Goal: Download file/media

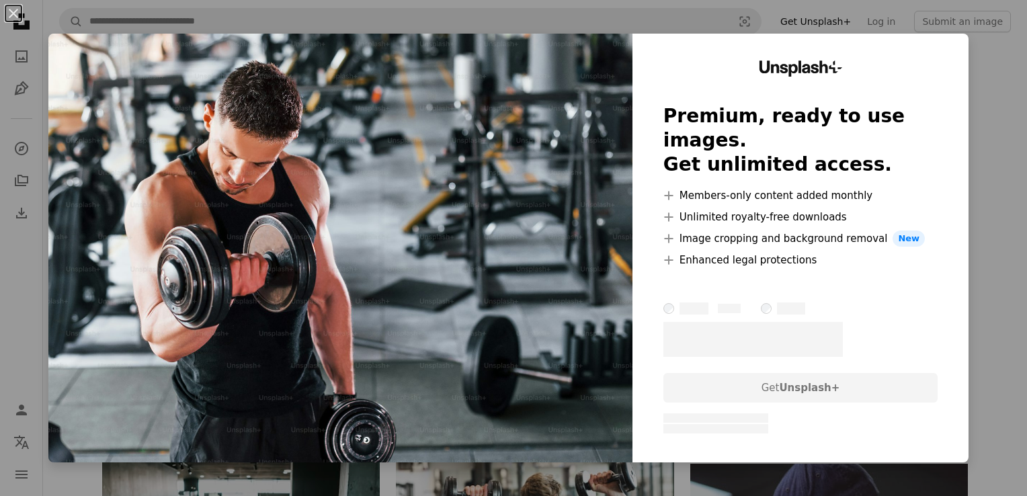
scroll to position [3024, 0]
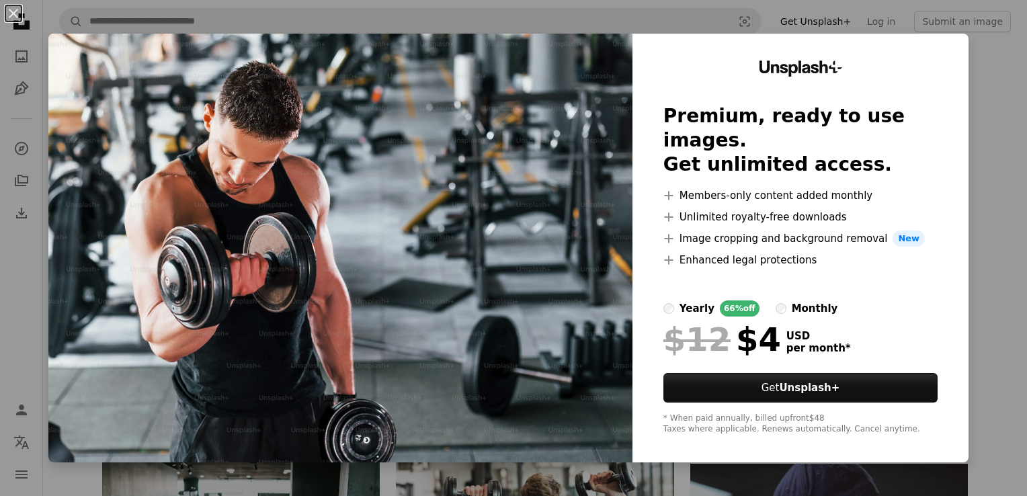
click at [223, 280] on img at bounding box center [340, 248] width 584 height 429
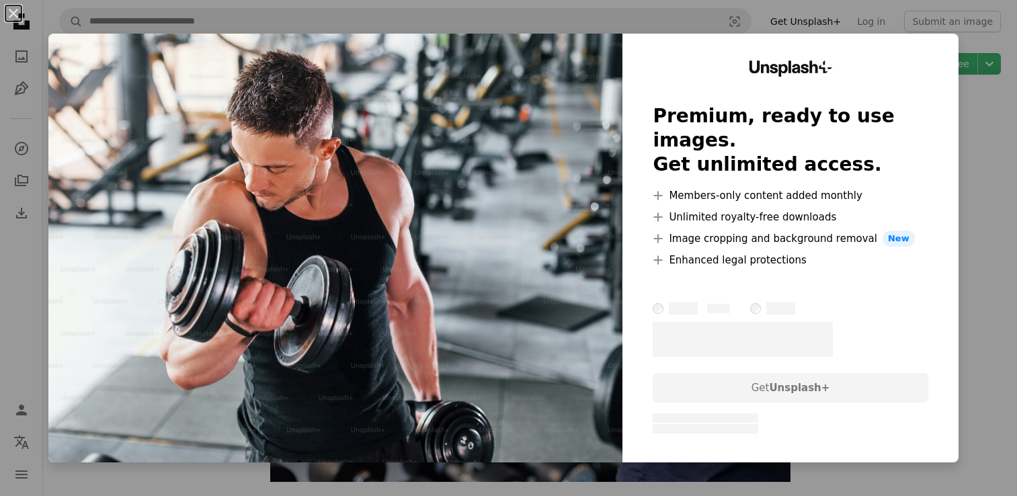
scroll to position [9341, 0]
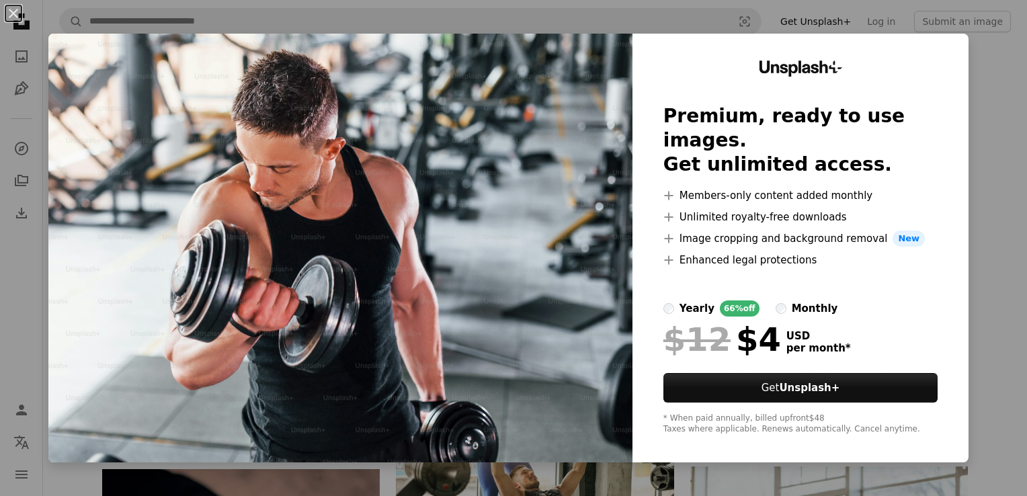
click at [585, 477] on div "An X shape Unsplash+ Premium, ready to use images. Get unlimited access. A plus…" at bounding box center [513, 248] width 1027 height 496
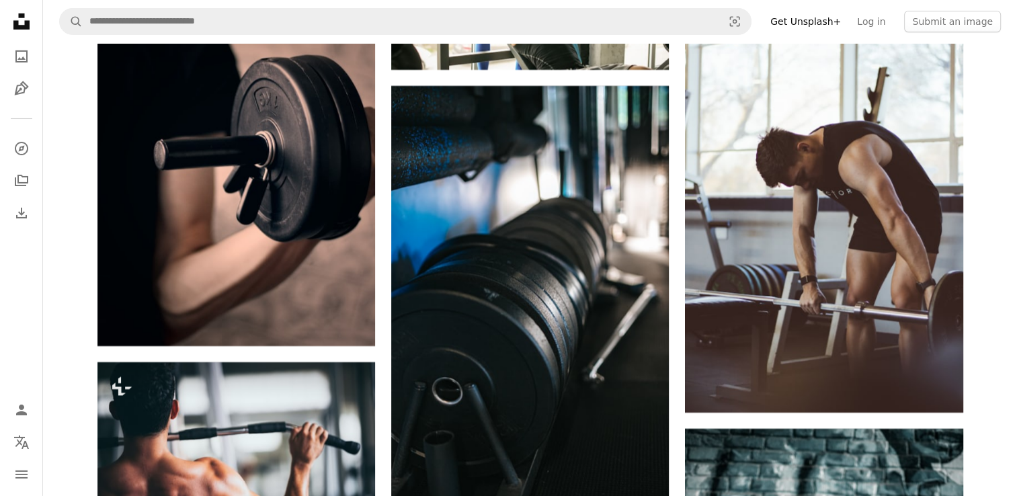
scroll to position [10215, 0]
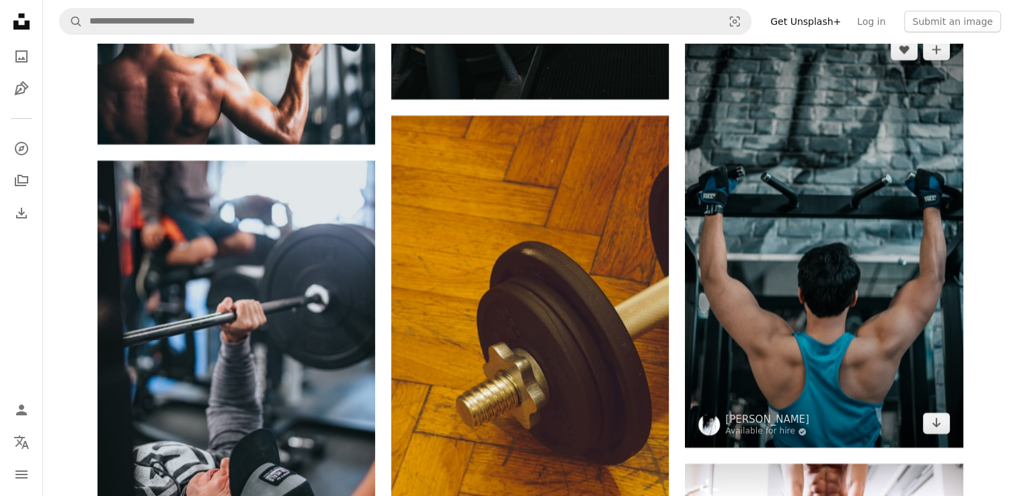
click at [924, 425] on link "Arrow pointing down" at bounding box center [936, 424] width 27 height 22
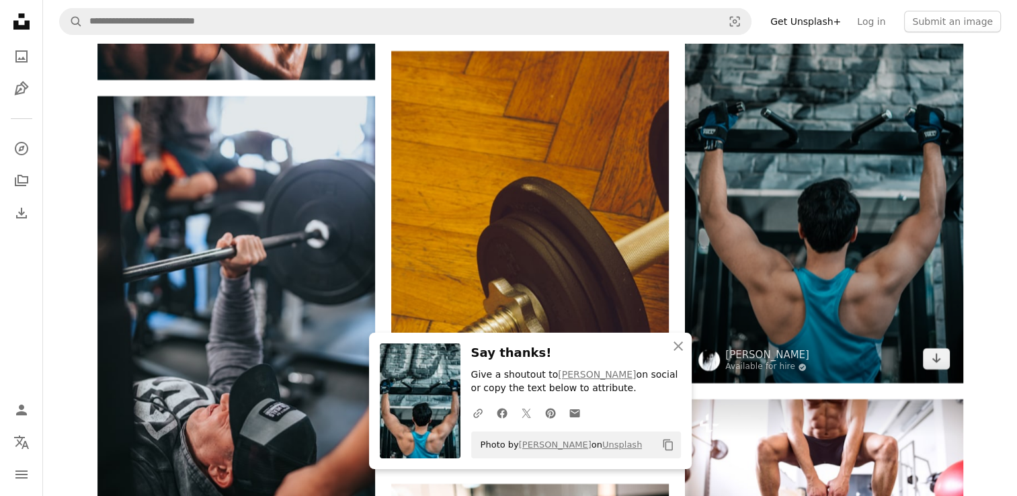
scroll to position [10484, 0]
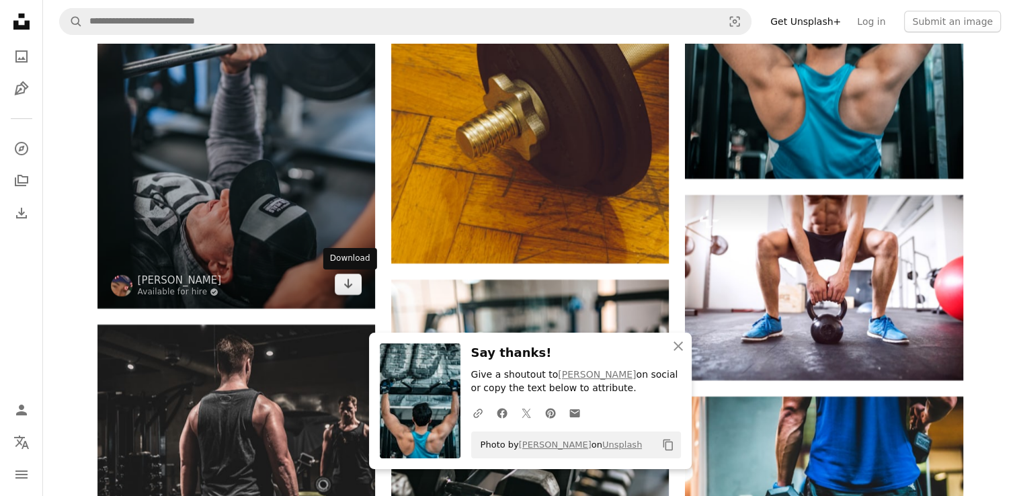
click at [344, 284] on icon "Arrow pointing down" at bounding box center [348, 284] width 11 height 16
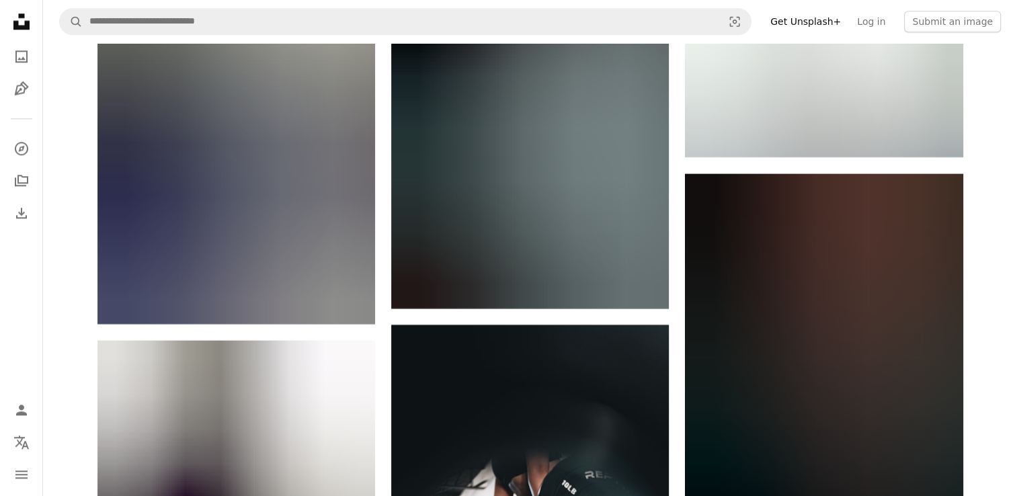
scroll to position [11760, 0]
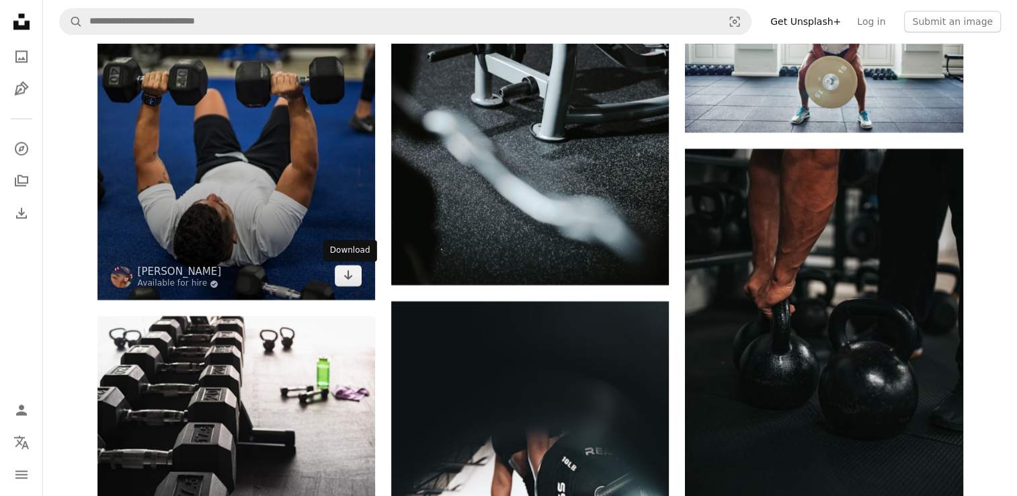
click at [349, 281] on icon "Arrow pointing down" at bounding box center [348, 275] width 11 height 16
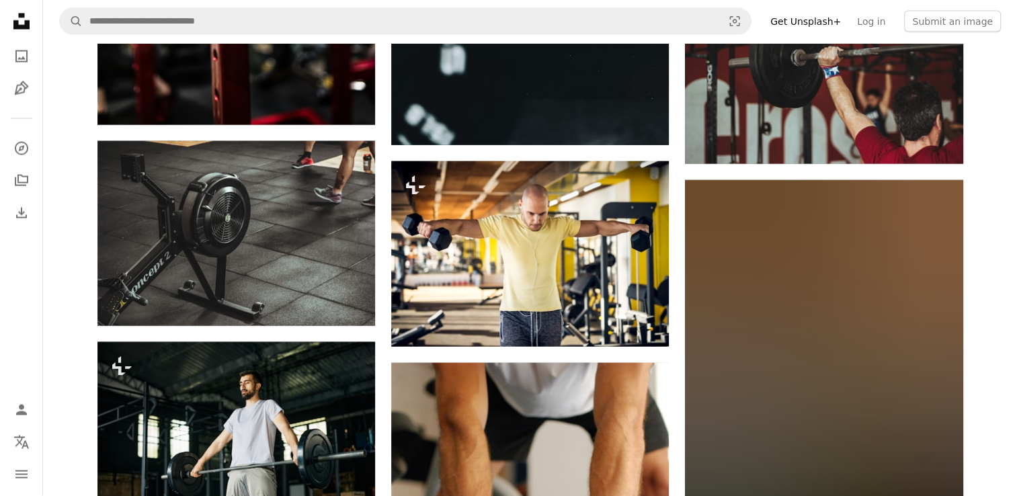
scroll to position [12970, 0]
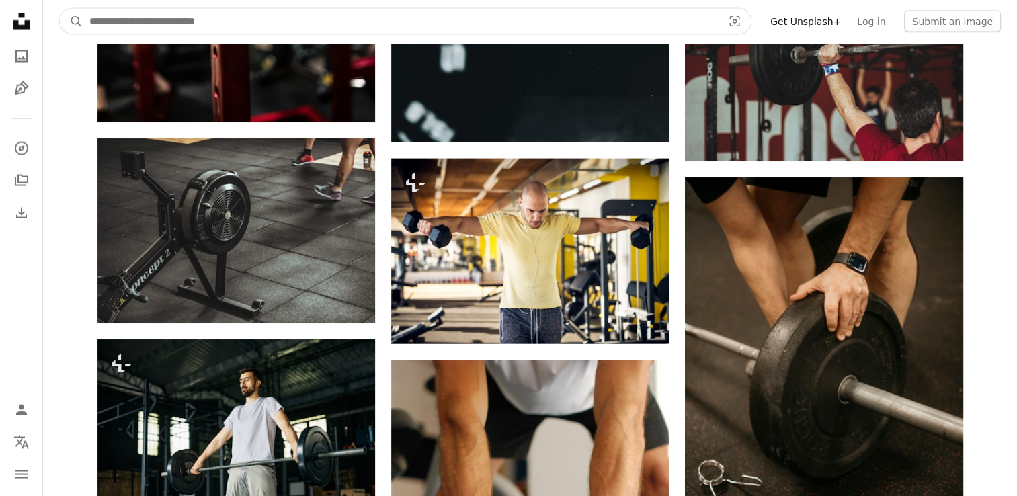
click at [415, 15] on input "Find visuals sitewide" at bounding box center [401, 22] width 636 height 26
type input "**********"
click at [60, 9] on button "A magnifying glass" at bounding box center [71, 22] width 23 height 26
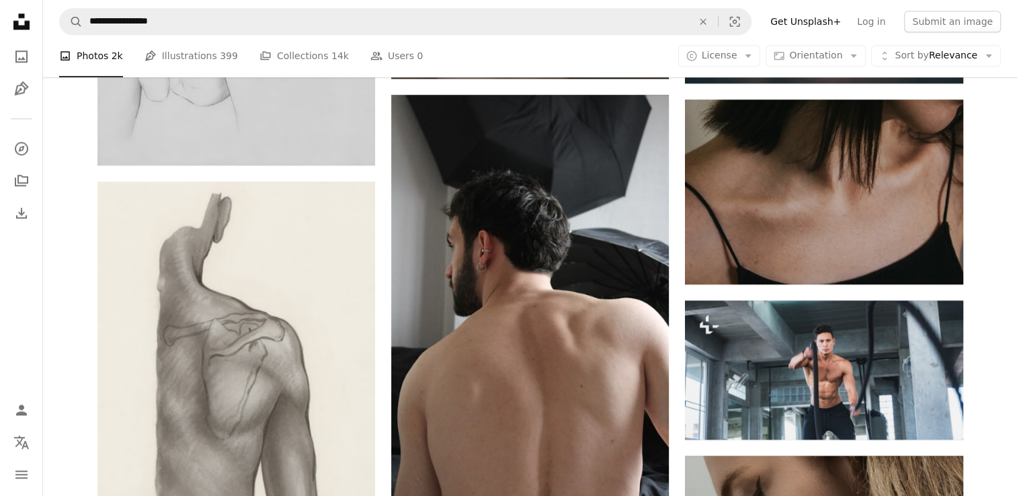
scroll to position [1546, 0]
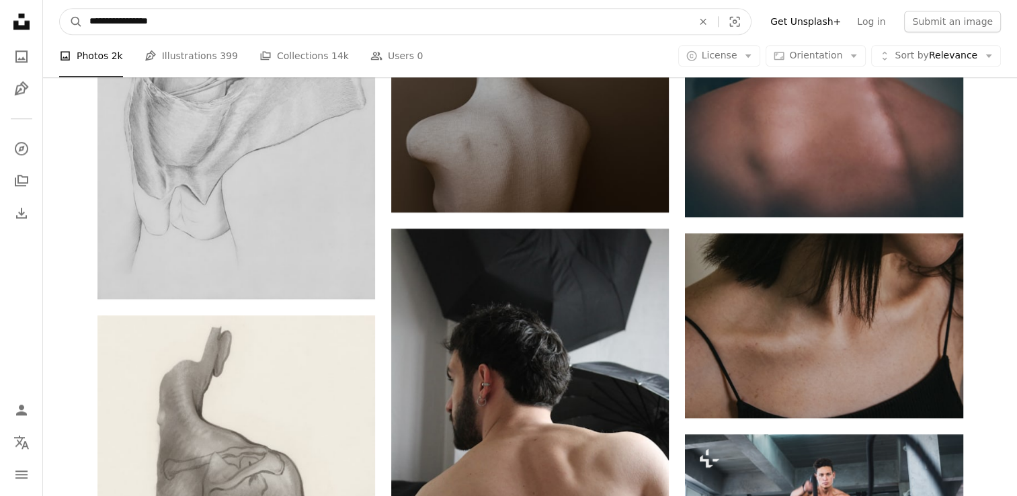
click at [196, 30] on input "**********" at bounding box center [385, 22] width 605 height 26
type input "**********"
click button "A magnifying glass" at bounding box center [71, 22] width 23 height 26
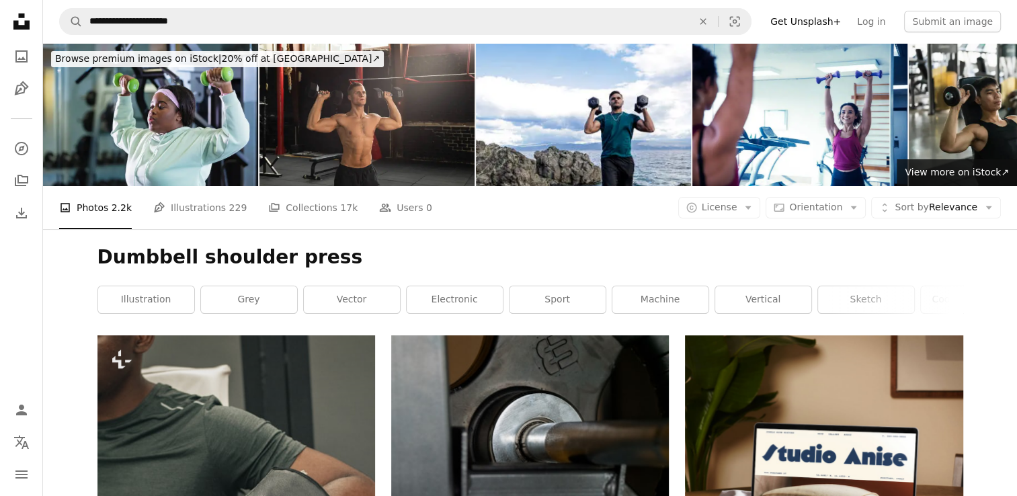
click at [359, 120] on img at bounding box center [366, 114] width 215 height 143
